Goal: Task Accomplishment & Management: Manage account settings

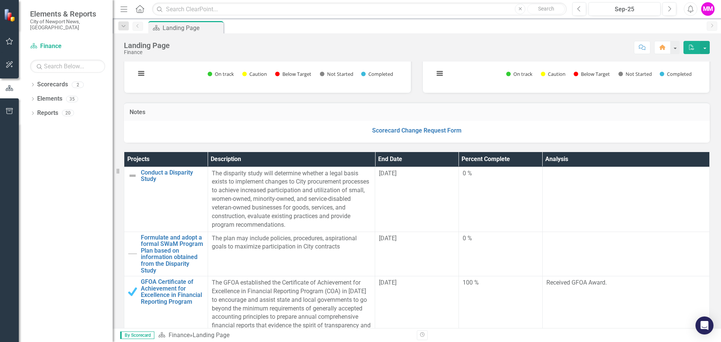
scroll to position [150, 0]
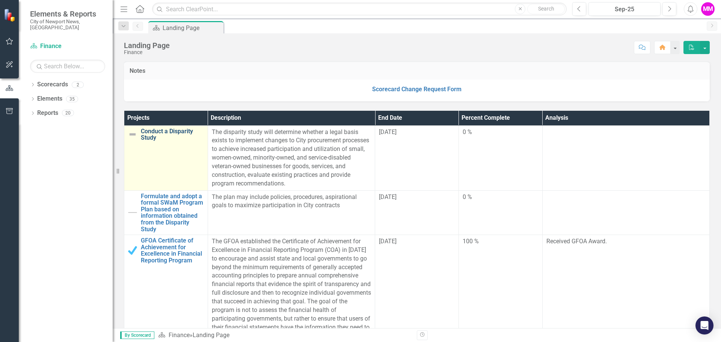
click at [148, 134] on link "Conduct a Disparity Study" at bounding box center [172, 134] width 63 height 13
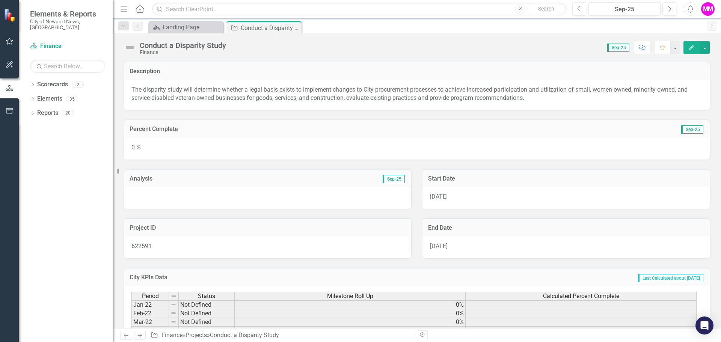
drag, startPoint x: 692, startPoint y: 47, endPoint x: 445, endPoint y: 126, distance: 259.0
click at [692, 47] on icon "button" at bounding box center [691, 47] width 5 height 5
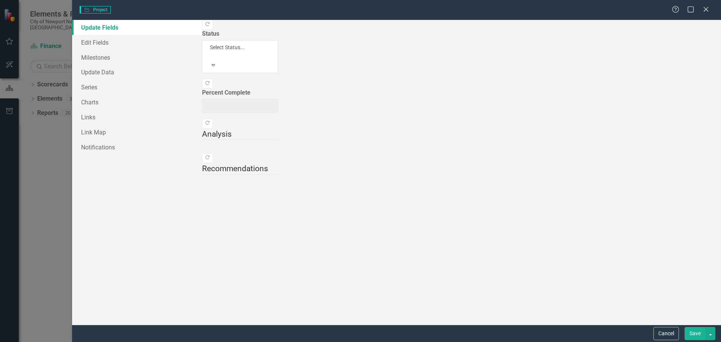
type input "0"
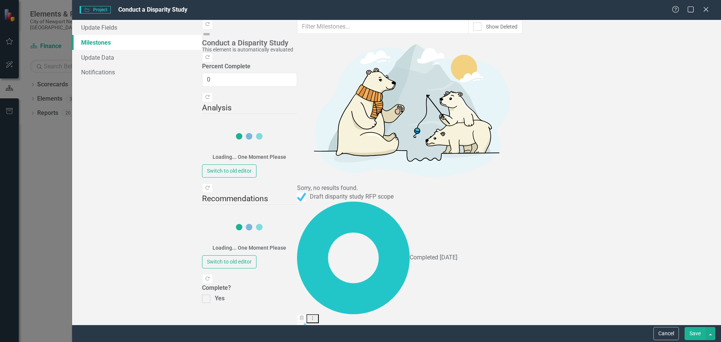
drag, startPoint x: 212, startPoint y: 95, endPoint x: 219, endPoint y: 95, distance: 6.4
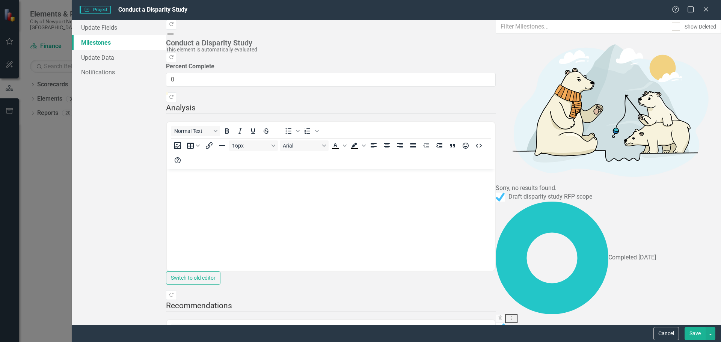
click at [679, 113] on link "Edit Edit Milestone" at bounding box center [677, 114] width 59 height 14
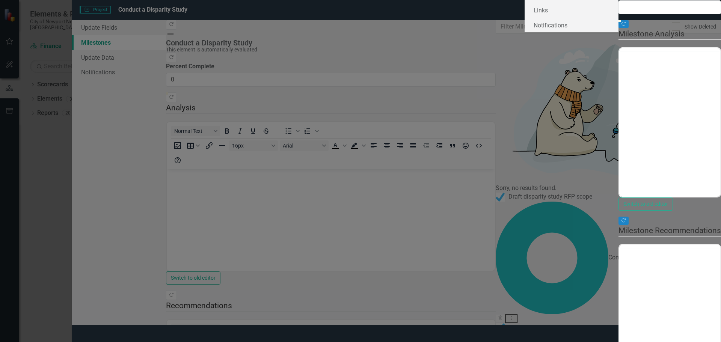
type input "0"
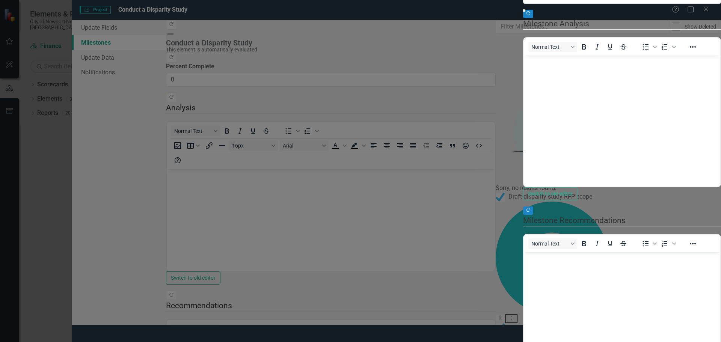
type input "100"
drag, startPoint x: 269, startPoint y: 80, endPoint x: 717, endPoint y: 78, distance: 448.1
click at [717, 78] on div ""Update" fields in ClearPoint are the fields that change from reporting period …" at bounding box center [622, 170] width 198 height 465
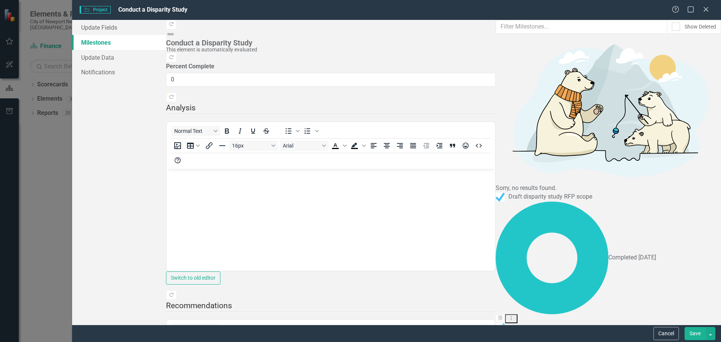
click at [685, 112] on link "Edit Edit Milestone" at bounding box center [677, 114] width 59 height 14
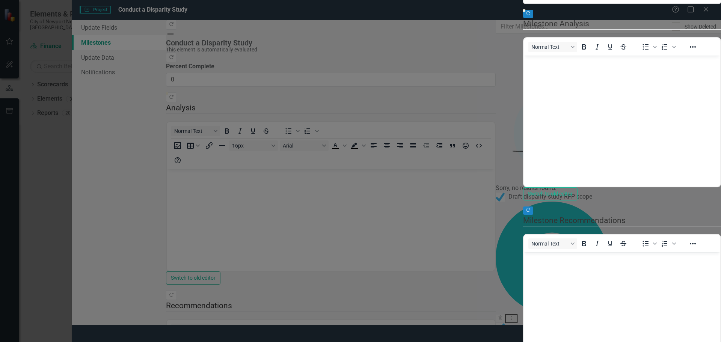
scroll to position [0, 0]
type input "65"
drag, startPoint x: 707, startPoint y: 81, endPoint x: 555, endPoint y: 81, distance: 151.4
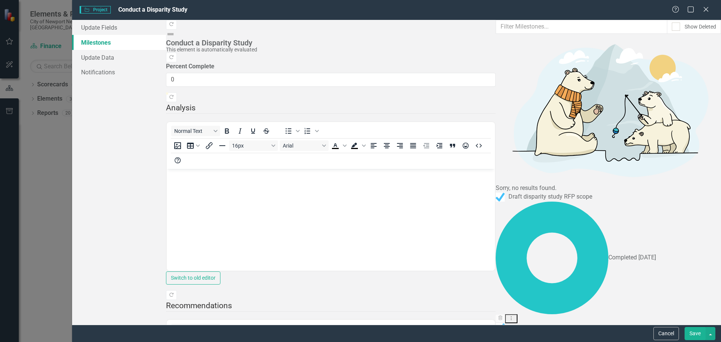
click at [658, 113] on icon "Edit" at bounding box center [655, 113] width 7 height 5
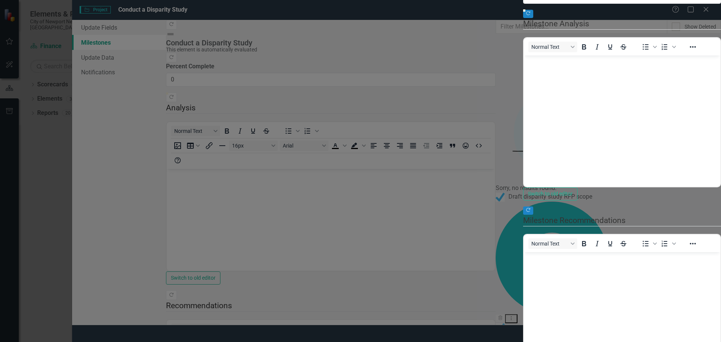
type input "100"
drag, startPoint x: 554, startPoint y: 81, endPoint x: 711, endPoint y: 80, distance: 157.0
click at [711, 80] on div ""Update" fields in ClearPoint are the fields that change from reporting period …" at bounding box center [622, 170] width 198 height 465
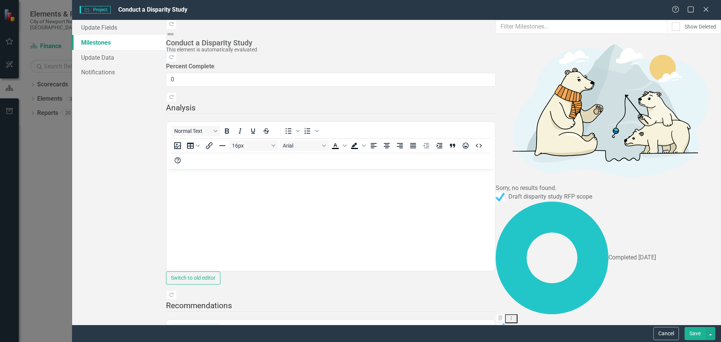
click at [678, 137] on link "Edit Edit Milestone" at bounding box center [677, 137] width 59 height 14
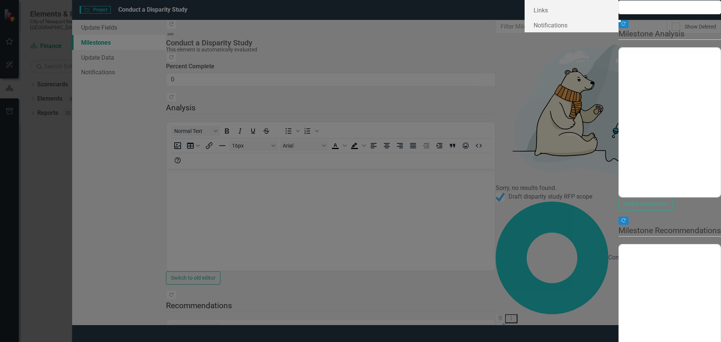
type input "0"
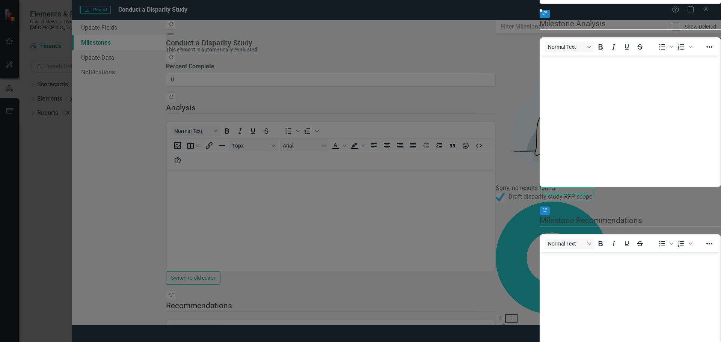
type input "100"
drag, startPoint x: 270, startPoint y: 80, endPoint x: 721, endPoint y: 96, distance: 451.0
click at [721, 96] on div ""Update" fields in ClearPoint are the fields that change from reporting period …" at bounding box center [630, 170] width 181 height 465
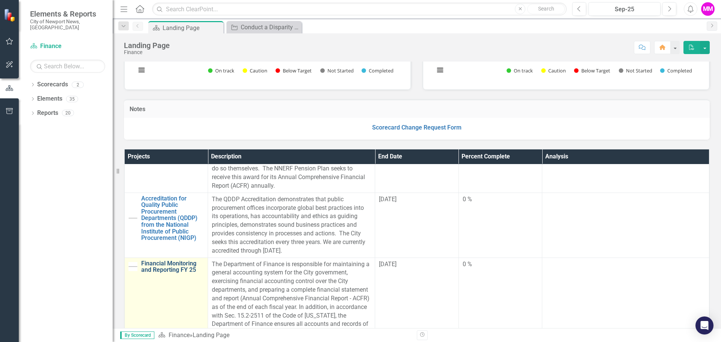
scroll to position [563, 0]
click at [156, 270] on link "Financial Monitoring and Reporting FY 25" at bounding box center [172, 267] width 63 height 13
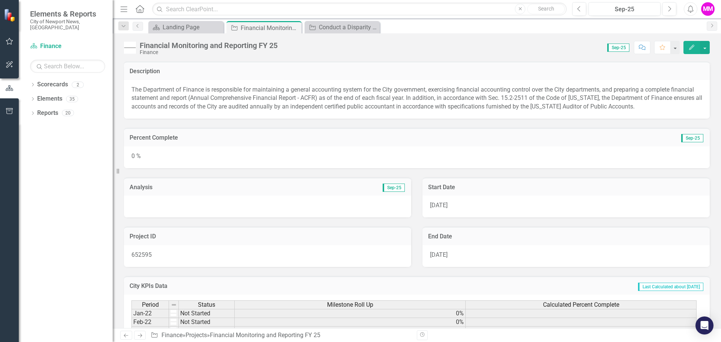
click at [690, 46] on icon "Edit" at bounding box center [691, 47] width 7 height 5
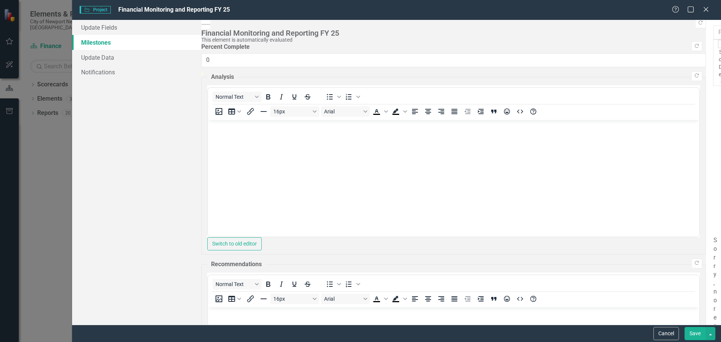
click at [689, 65] on link "Edit Edit Milestone" at bounding box center [677, 66] width 59 height 14
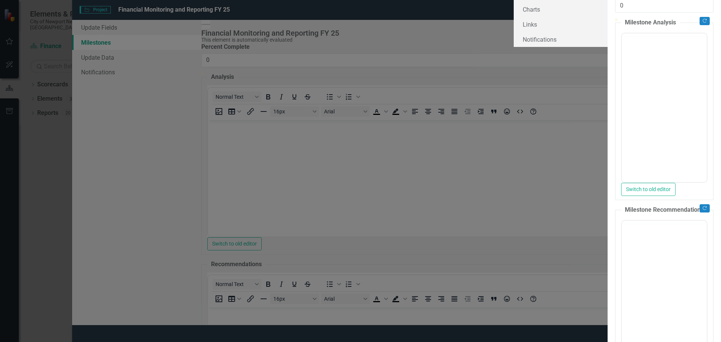
type input "0"
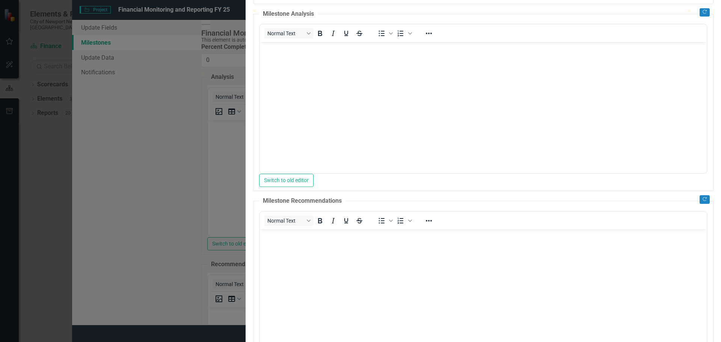
type input "100"
drag, startPoint x: 278, startPoint y: 82, endPoint x: 721, endPoint y: 86, distance: 442.8
click at [721, 86] on div ""Update" fields in ClearPoint are the fields that change from reporting period …" at bounding box center [483, 170] width 475 height 439
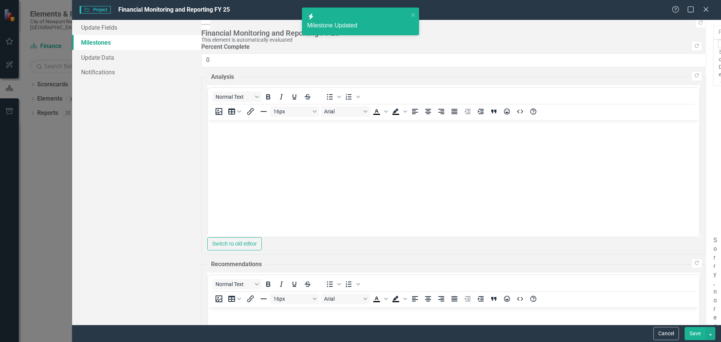
click at [681, 90] on link "Edit Edit Milestone" at bounding box center [677, 90] width 59 height 14
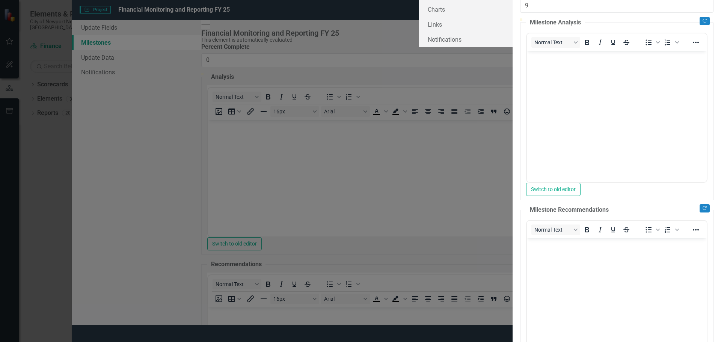
type input "46"
drag, startPoint x: 269, startPoint y: 92, endPoint x: 718, endPoint y: 87, distance: 448.5
click at [718, 87] on div ""Update" fields in ClearPoint are the fields that change from reporting period …" at bounding box center [617, 170] width 208 height 457
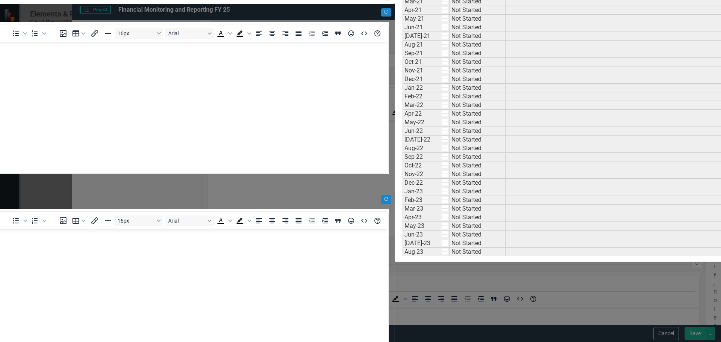
drag, startPoint x: 176, startPoint y: 24, endPoint x: 181, endPoint y: 25, distance: 5.1
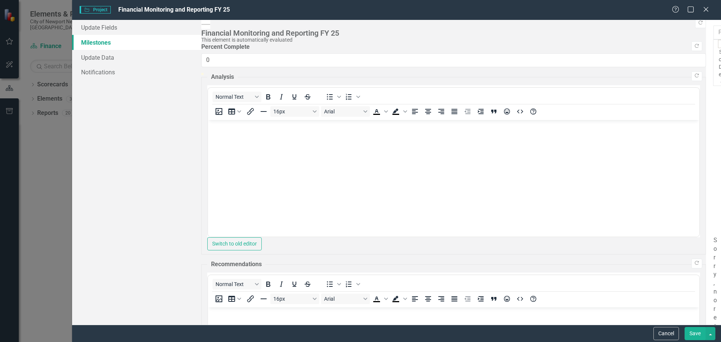
click at [685, 112] on link "Edit Edit Milestone" at bounding box center [677, 114] width 59 height 14
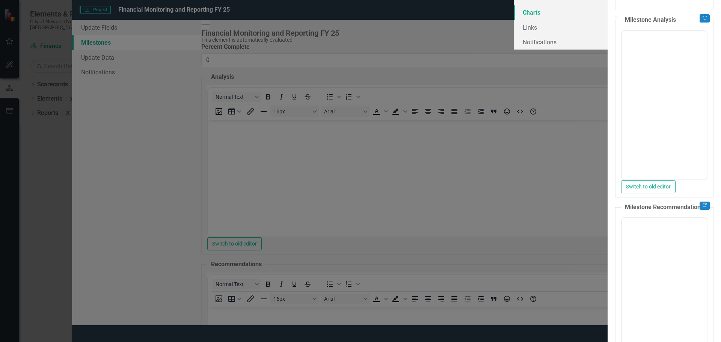
type input "0"
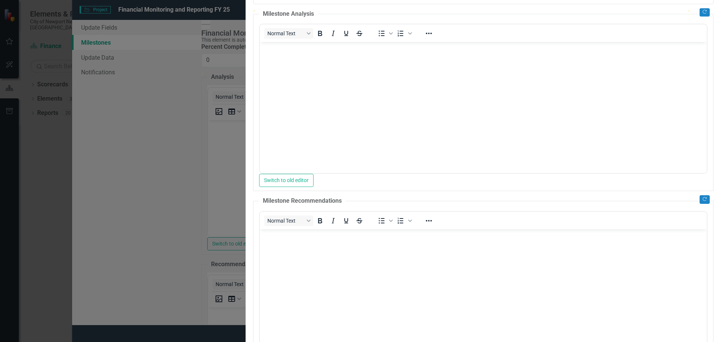
type input "100"
drag, startPoint x: 269, startPoint y: 81, endPoint x: 721, endPoint y: 78, distance: 451.4
click at [721, 78] on div ""Update" fields in ClearPoint are the fields that change from reporting period …" at bounding box center [483, 170] width 475 height 439
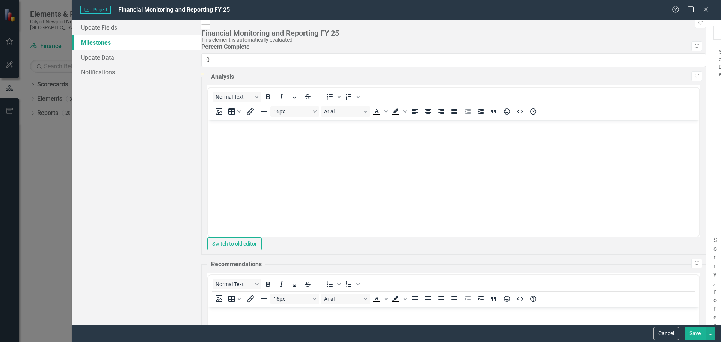
click at [662, 135] on link "Edit Edit Milestone" at bounding box center [677, 137] width 59 height 14
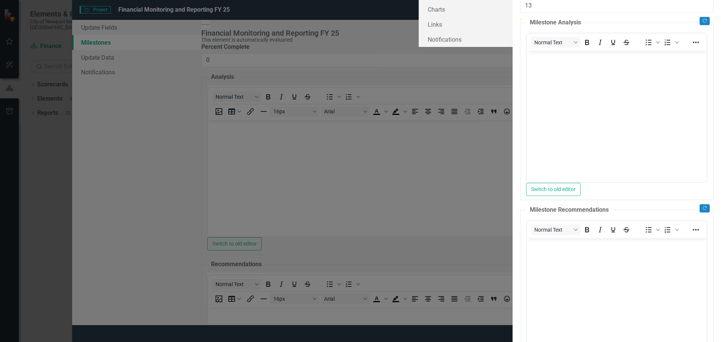
type input "48"
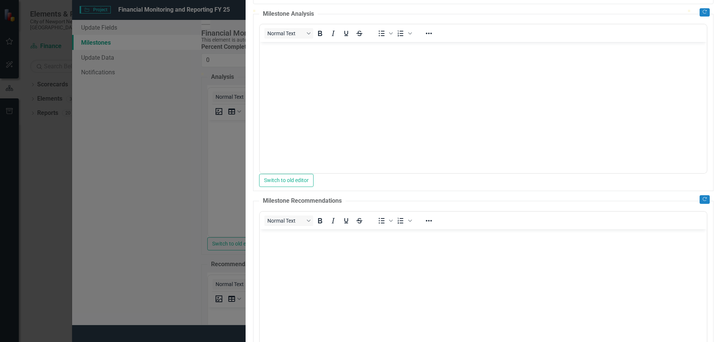
type input "100"
drag, startPoint x: 647, startPoint y: 81, endPoint x: 721, endPoint y: 83, distance: 74.0
click at [721, 83] on div ""Update" fields in ClearPoint are the fields that change from reporting period …" at bounding box center [483, 170] width 475 height 439
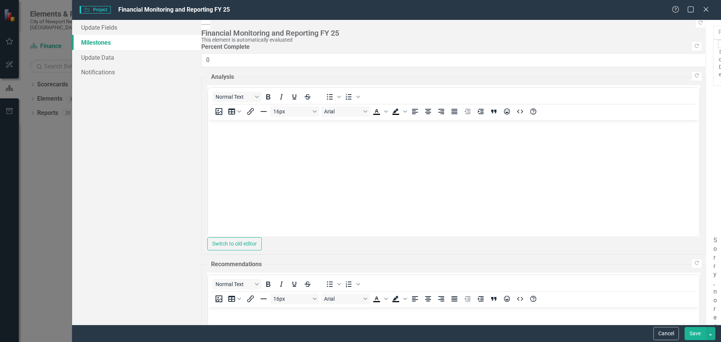
click at [672, 161] on link "Edit Edit Milestone" at bounding box center [677, 161] width 59 height 14
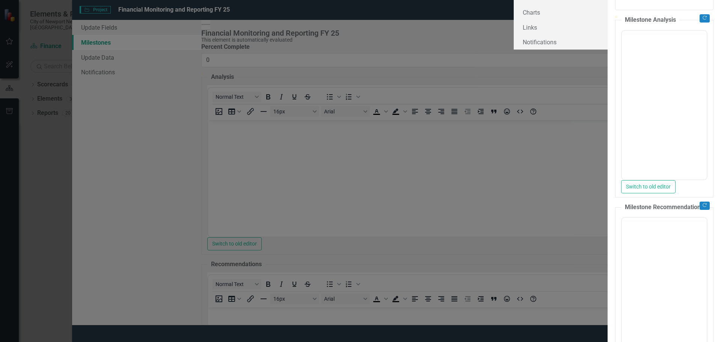
type input "0"
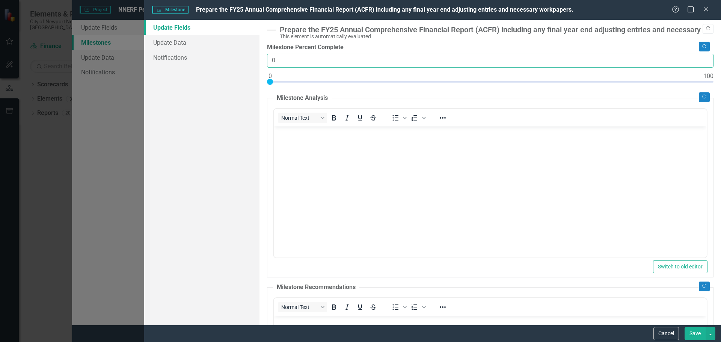
drag, startPoint x: 281, startPoint y: 59, endPoint x: 267, endPoint y: 54, distance: 15.0
click at [267, 54] on input "0" at bounding box center [490, 61] width 447 height 14
type input "80"
click at [690, 334] on button "Save" at bounding box center [695, 333] width 21 height 13
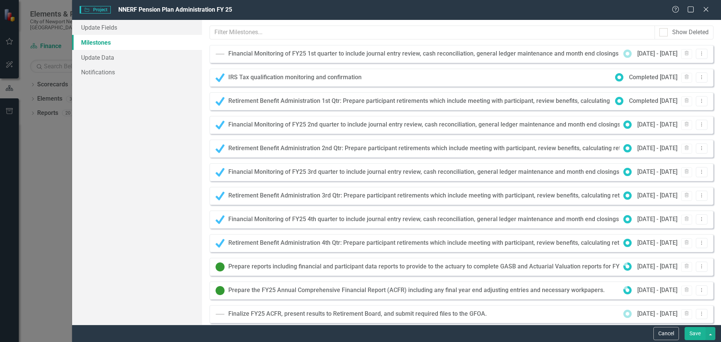
click at [697, 334] on button "Save" at bounding box center [695, 333] width 21 height 13
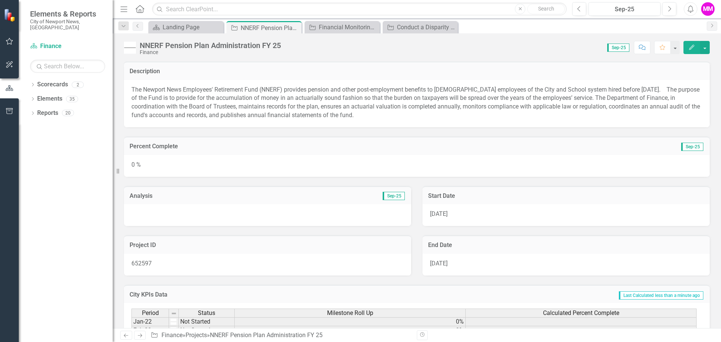
click at [694, 42] on button "Edit" at bounding box center [692, 47] width 17 height 13
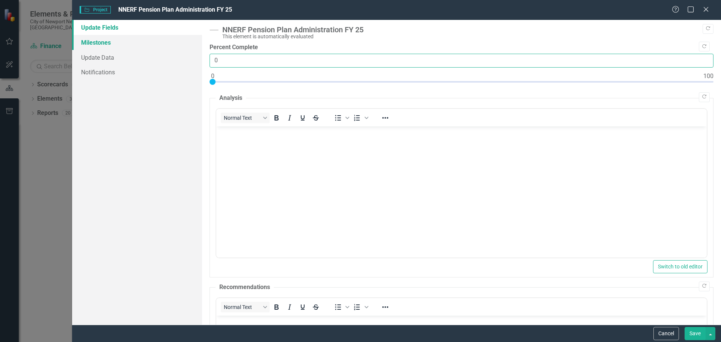
drag, startPoint x: 220, startPoint y: 56, endPoint x: 182, endPoint y: 49, distance: 39.3
click at [187, 50] on div "Update Fields Milestones Update Data Notifications "Update" fields in ClearPoin…" at bounding box center [396, 172] width 649 height 305
type input "80"
click at [697, 332] on button "Save" at bounding box center [695, 333] width 21 height 13
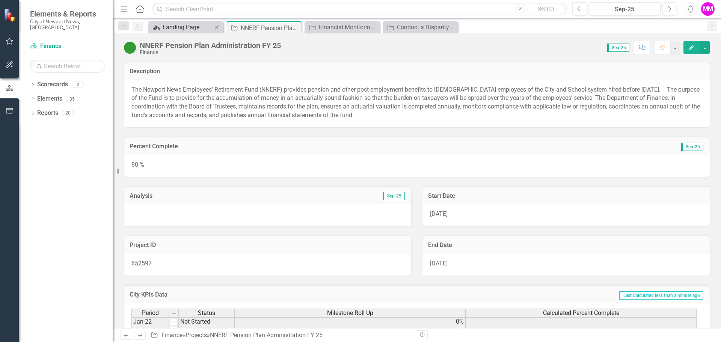
click at [171, 26] on div "Landing Page" at bounding box center [188, 27] width 50 height 9
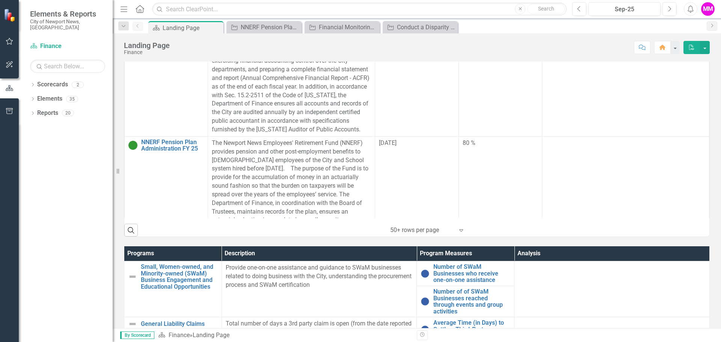
scroll to position [714, 0]
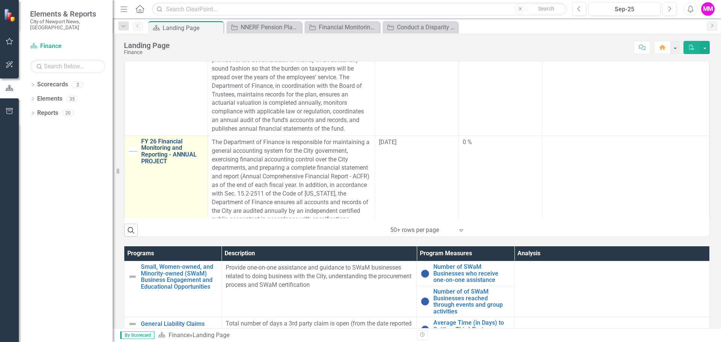
click at [154, 163] on link "FY 26 Financial Monitoring and Reporting - ANNUAL PROJECT" at bounding box center [172, 151] width 63 height 26
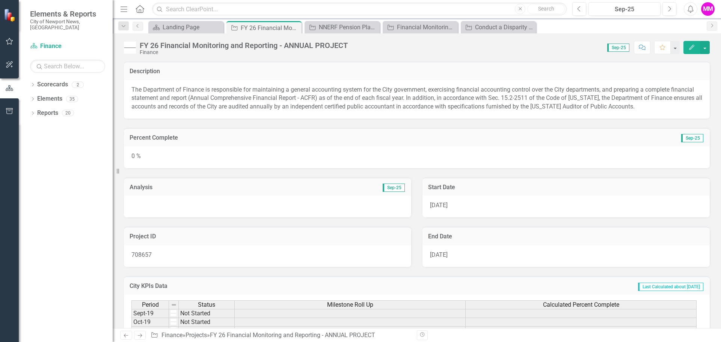
click at [689, 47] on icon "Edit" at bounding box center [691, 47] width 7 height 5
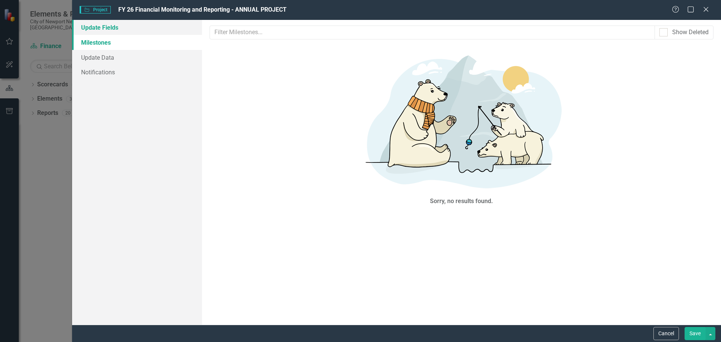
click at [98, 28] on link "Update Fields" at bounding box center [137, 27] width 130 height 15
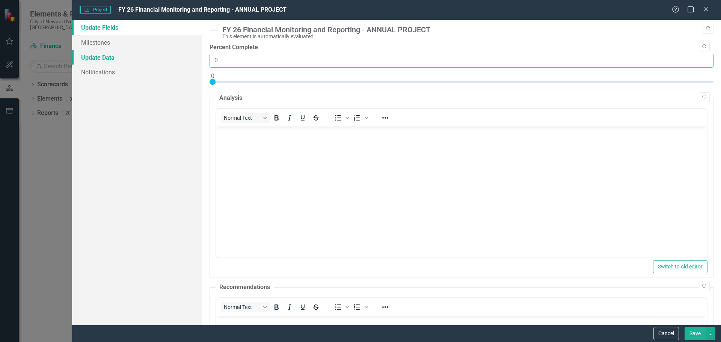
drag, startPoint x: 222, startPoint y: 59, endPoint x: 195, endPoint y: 55, distance: 27.7
click at [195, 55] on div "Update Fields Milestones Update Data Notifications "Update" fields in ClearPoin…" at bounding box center [396, 172] width 649 height 305
type input "15"
click at [695, 332] on button "Save" at bounding box center [695, 333] width 21 height 13
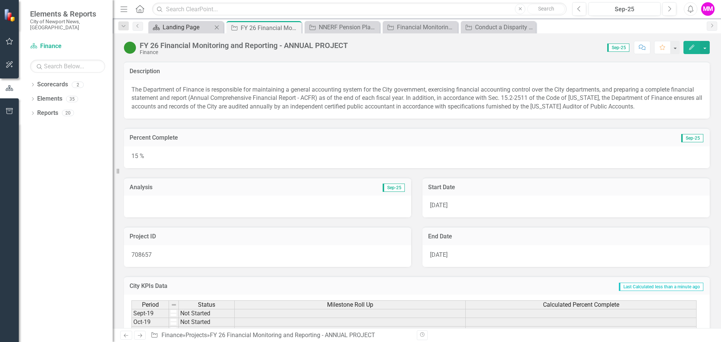
click at [188, 27] on div "Landing Page" at bounding box center [188, 27] width 50 height 9
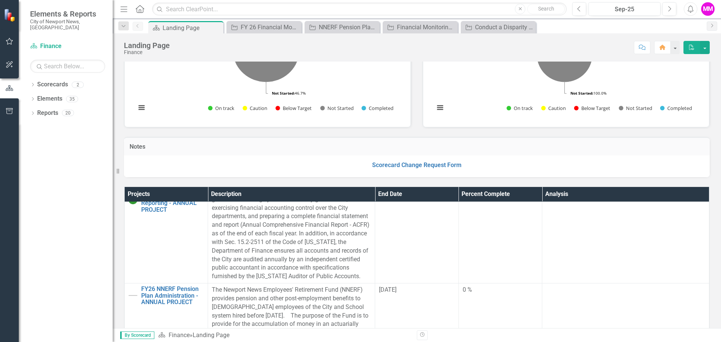
scroll to position [901, 0]
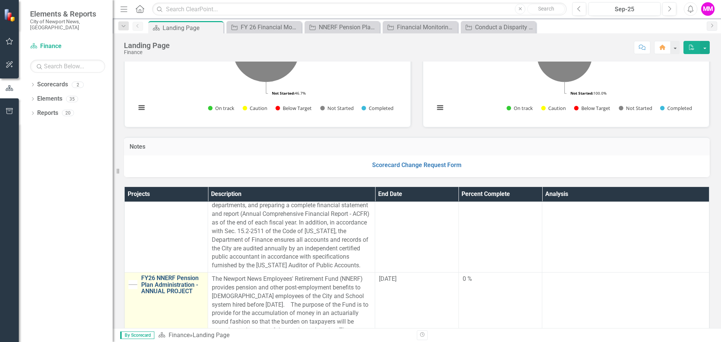
click at [165, 295] on link "FY26 NNERF Pension Plan Administration - ANNUAL PROJECT" at bounding box center [172, 285] width 63 height 20
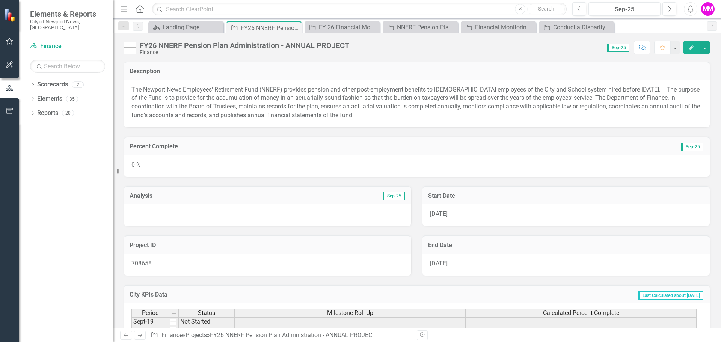
click at [692, 47] on icon "Edit" at bounding box center [691, 47] width 7 height 5
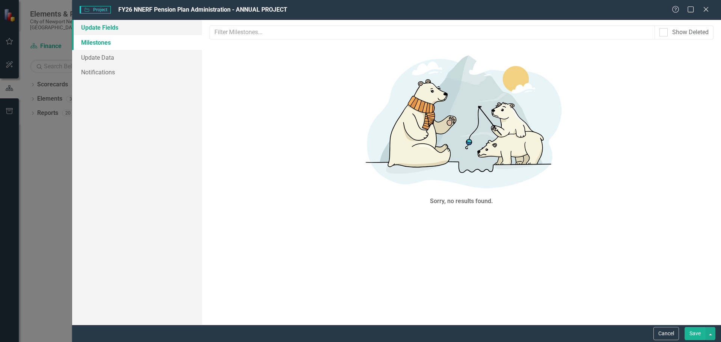
click at [95, 27] on link "Update Fields" at bounding box center [137, 27] width 130 height 15
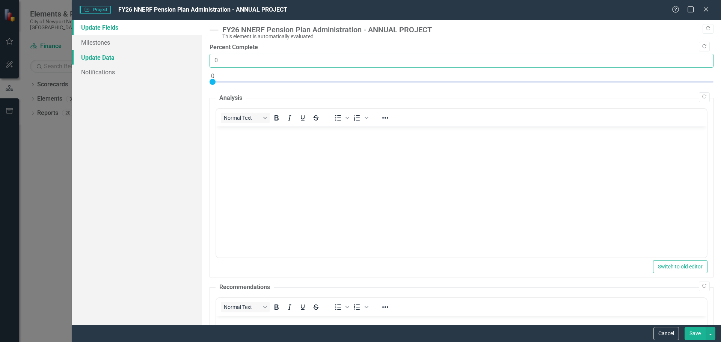
drag, startPoint x: 230, startPoint y: 59, endPoint x: 198, endPoint y: 57, distance: 31.7
click at [199, 57] on div "Update Fields Milestones Update Data Notifications "Update" fields in ClearPoin…" at bounding box center [396, 172] width 649 height 305
type input "15"
click at [694, 333] on button "Save" at bounding box center [695, 333] width 21 height 13
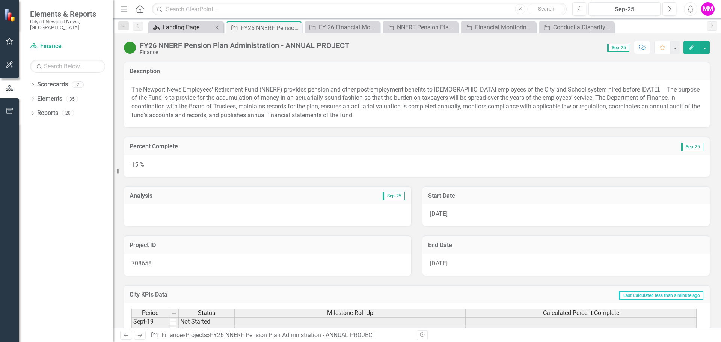
click at [174, 28] on div "Landing Page" at bounding box center [188, 27] width 50 height 9
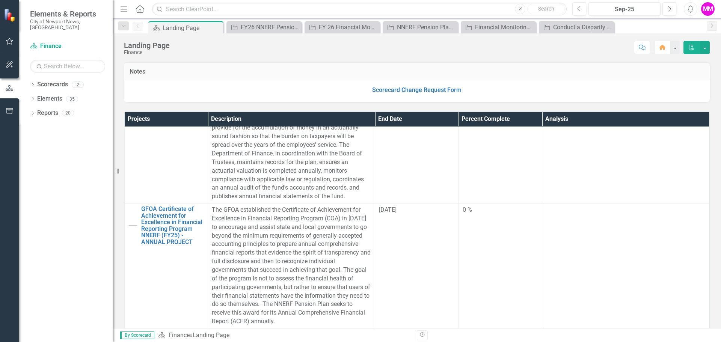
scroll to position [1014, 0]
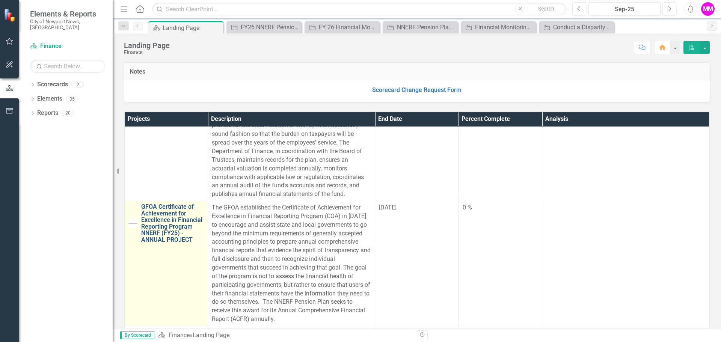
click at [159, 237] on link "GFOA Certificate of Achievement for Excellence in Financial Reporting Program N…" at bounding box center [172, 224] width 63 height 40
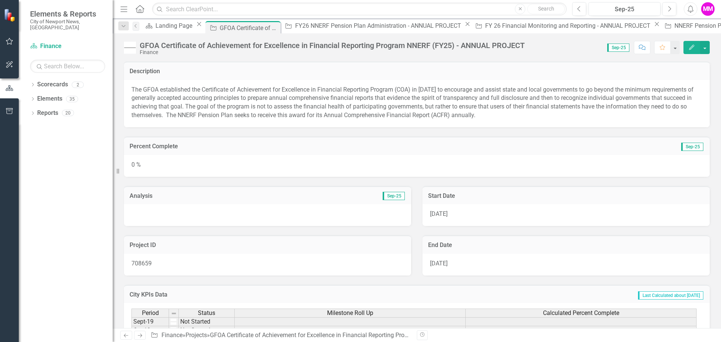
click at [688, 49] on button "Edit" at bounding box center [692, 47] width 17 height 13
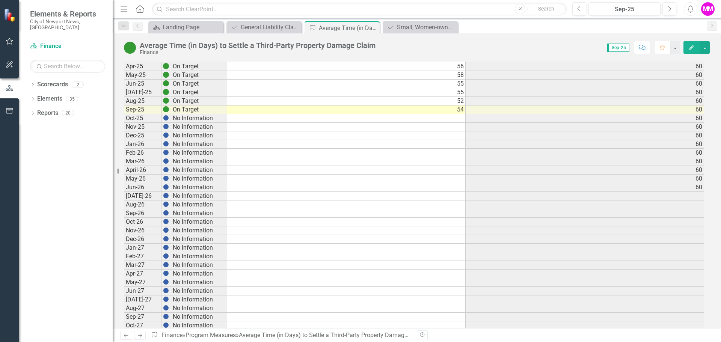
scroll to position [244, 0]
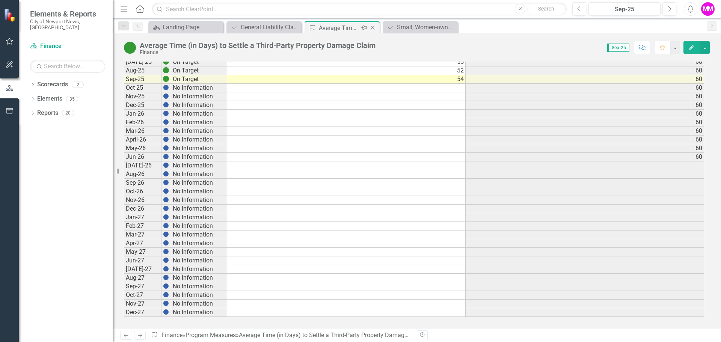
click at [372, 27] on icon "Close" at bounding box center [373, 28] width 8 height 6
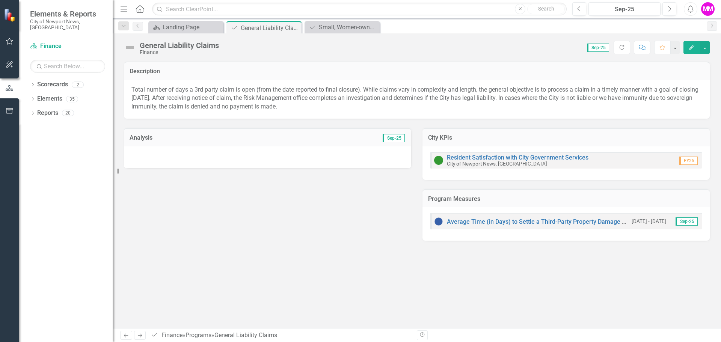
click at [691, 48] on icon "button" at bounding box center [691, 47] width 5 height 5
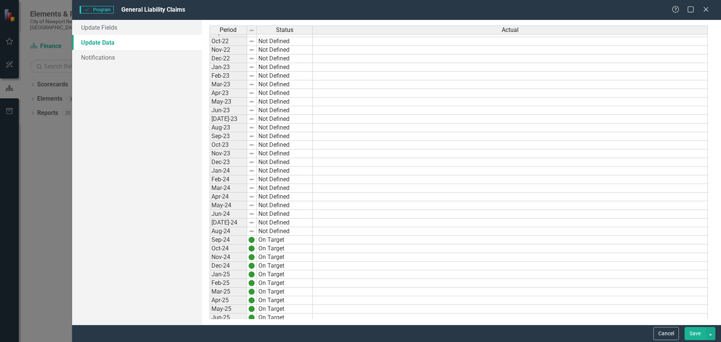
scroll to position [295, 0]
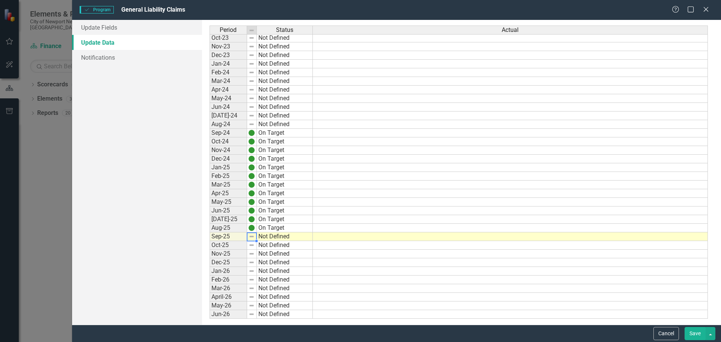
click at [254, 237] on img at bounding box center [252, 237] width 6 height 6
click at [274, 237] on td "Not Defined" at bounding box center [285, 236] width 56 height 9
type textarea "On Target"
click at [279, 254] on div "Period Status Actual Oct-22 Not Defined Nov-22 Not Defined Dec-22 Not Defined J…" at bounding box center [462, 173] width 504 height 294
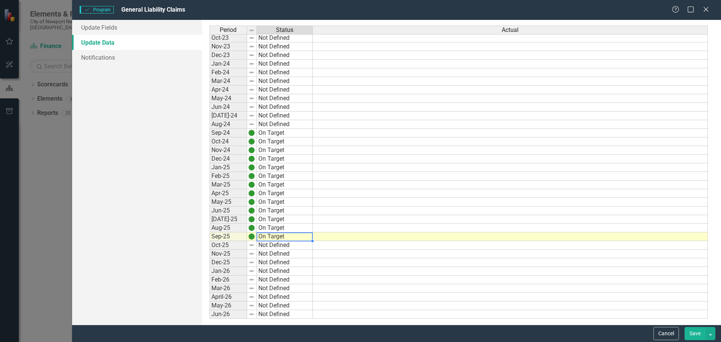
click at [694, 329] on button "Save" at bounding box center [695, 333] width 21 height 13
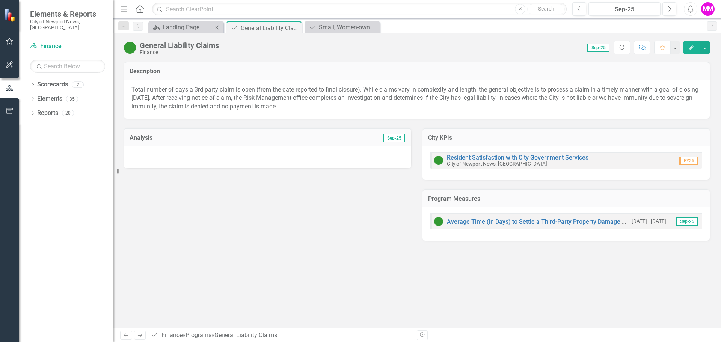
click at [175, 21] on div "Scorecard Landing Page Close" at bounding box center [185, 27] width 75 height 12
click at [189, 24] on div "Landing Page" at bounding box center [188, 27] width 50 height 9
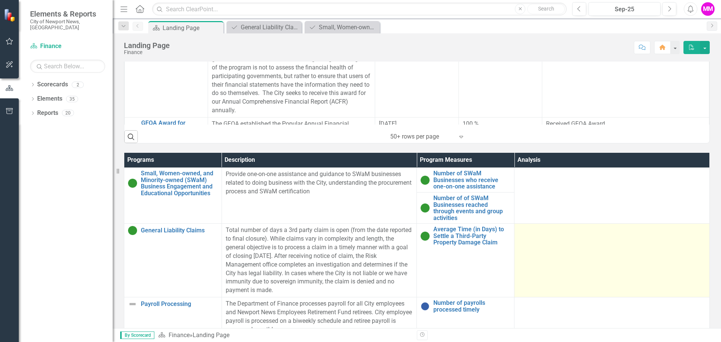
scroll to position [429, 0]
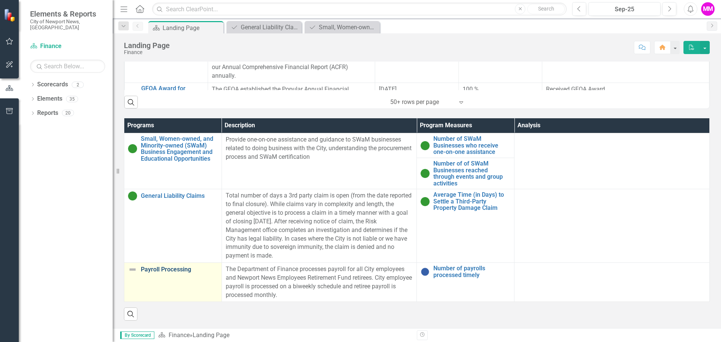
click at [171, 269] on link "Payroll Processing" at bounding box center [179, 269] width 77 height 7
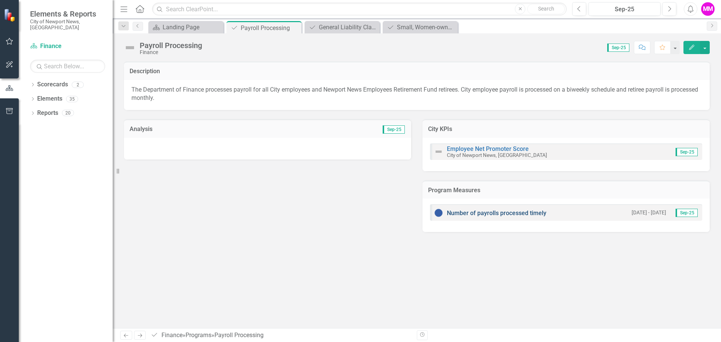
click at [504, 213] on link "Number of payrolls processed timely" at bounding box center [497, 213] width 100 height 7
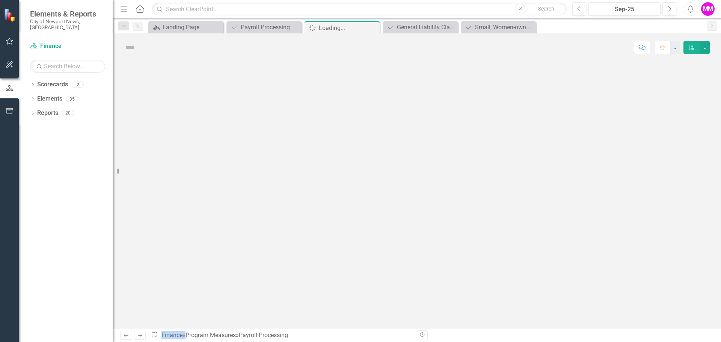
click at [504, 213] on div at bounding box center [417, 195] width 608 height 267
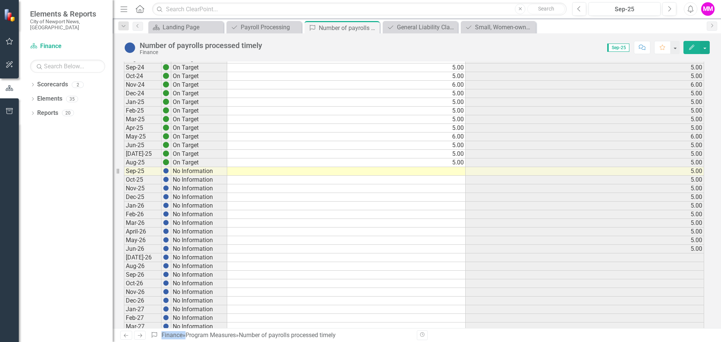
scroll to position [188, 0]
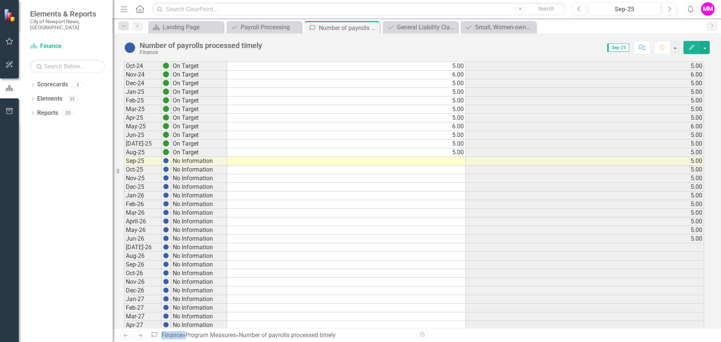
click at [418, 162] on td at bounding box center [346, 161] width 238 height 9
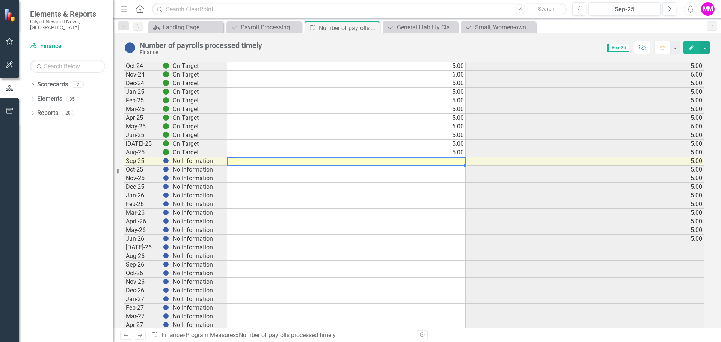
click at [418, 162] on td at bounding box center [346, 161] width 238 height 9
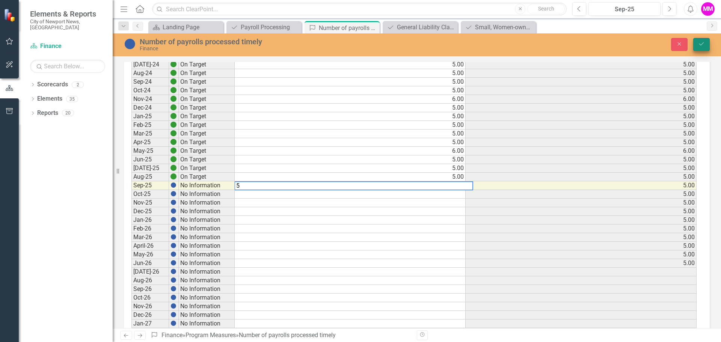
type textarea "5"
click at [703, 48] on button "Save" at bounding box center [701, 44] width 17 height 13
